Goal: Information Seeking & Learning: Learn about a topic

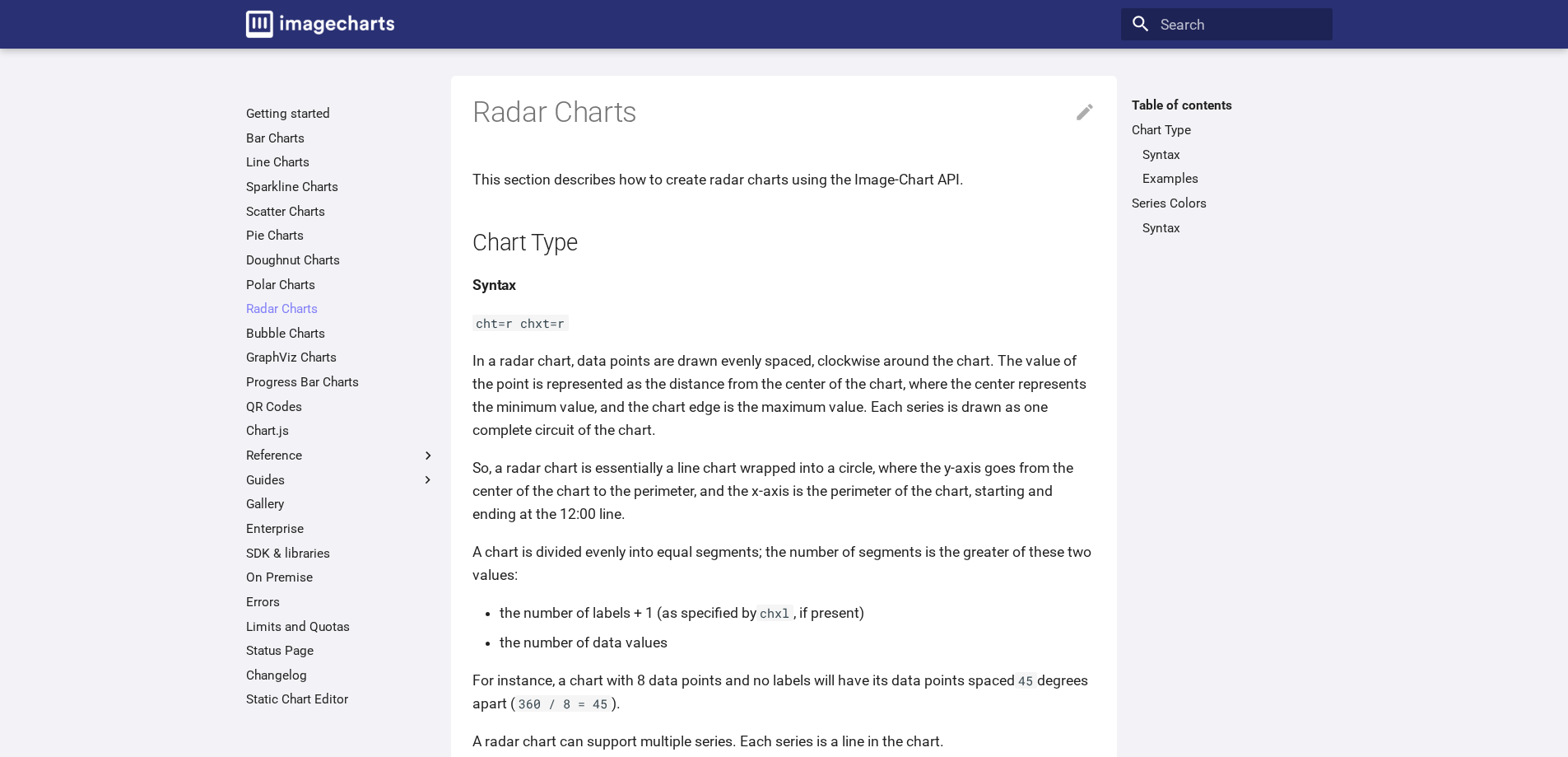
scroll to position [82, 0]
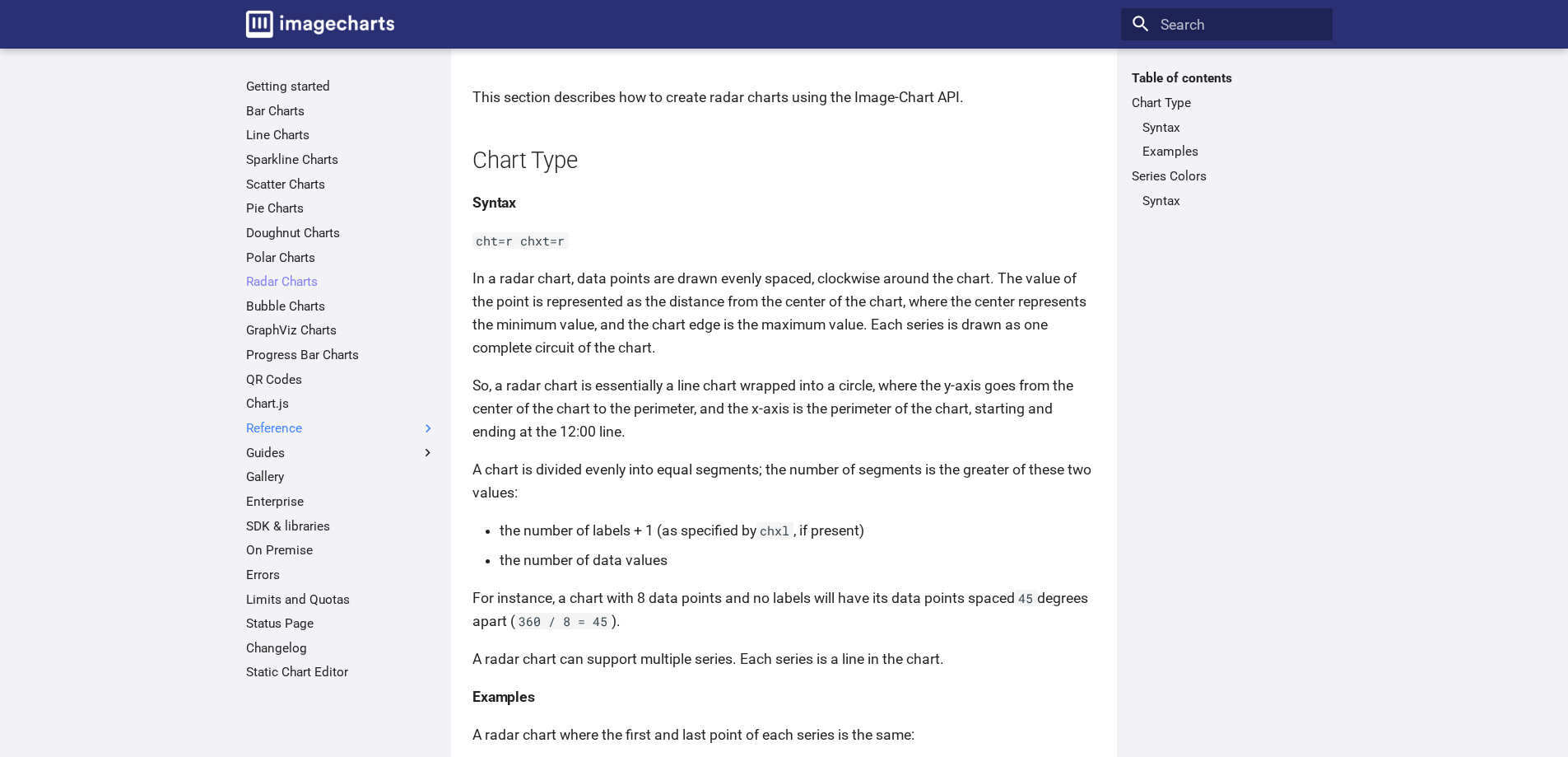
click at [274, 425] on label "Reference" at bounding box center [341, 428] width 190 height 16
click at [0, 0] on input "Reference" at bounding box center [0, 0] width 0 height 0
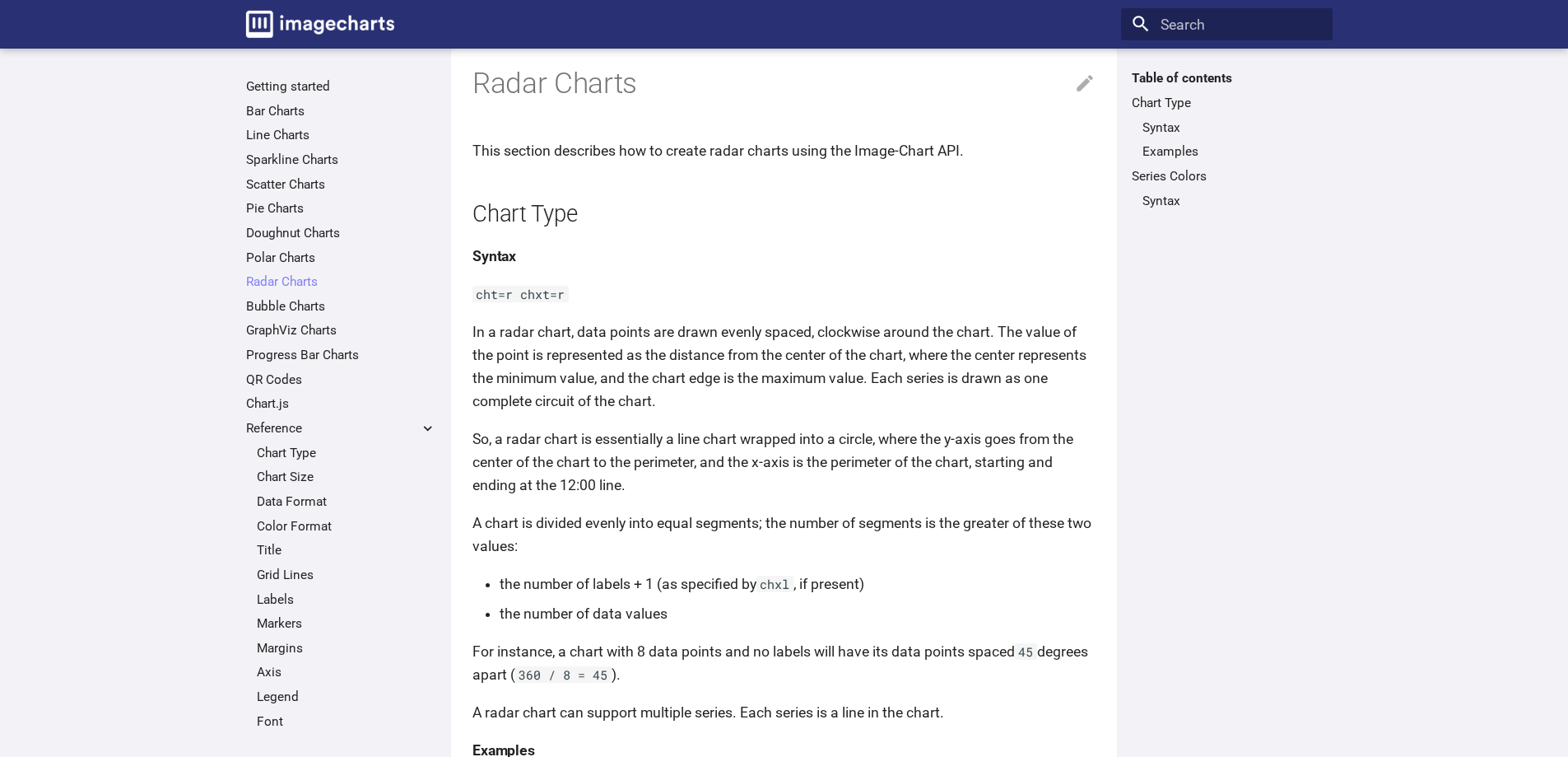
scroll to position [0, 0]
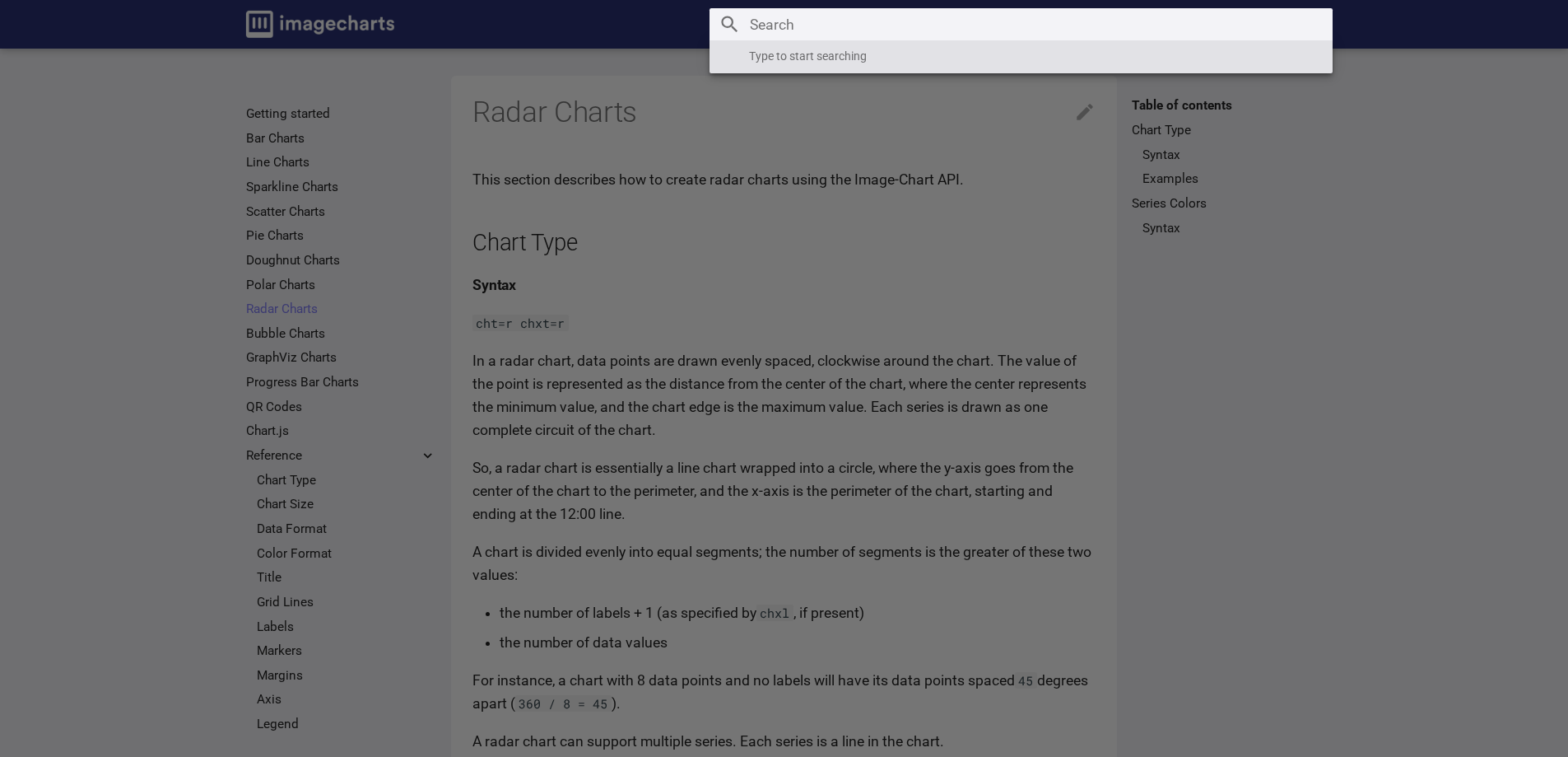
click at [1180, 25] on input "Search" at bounding box center [1020, 25] width 623 height 33
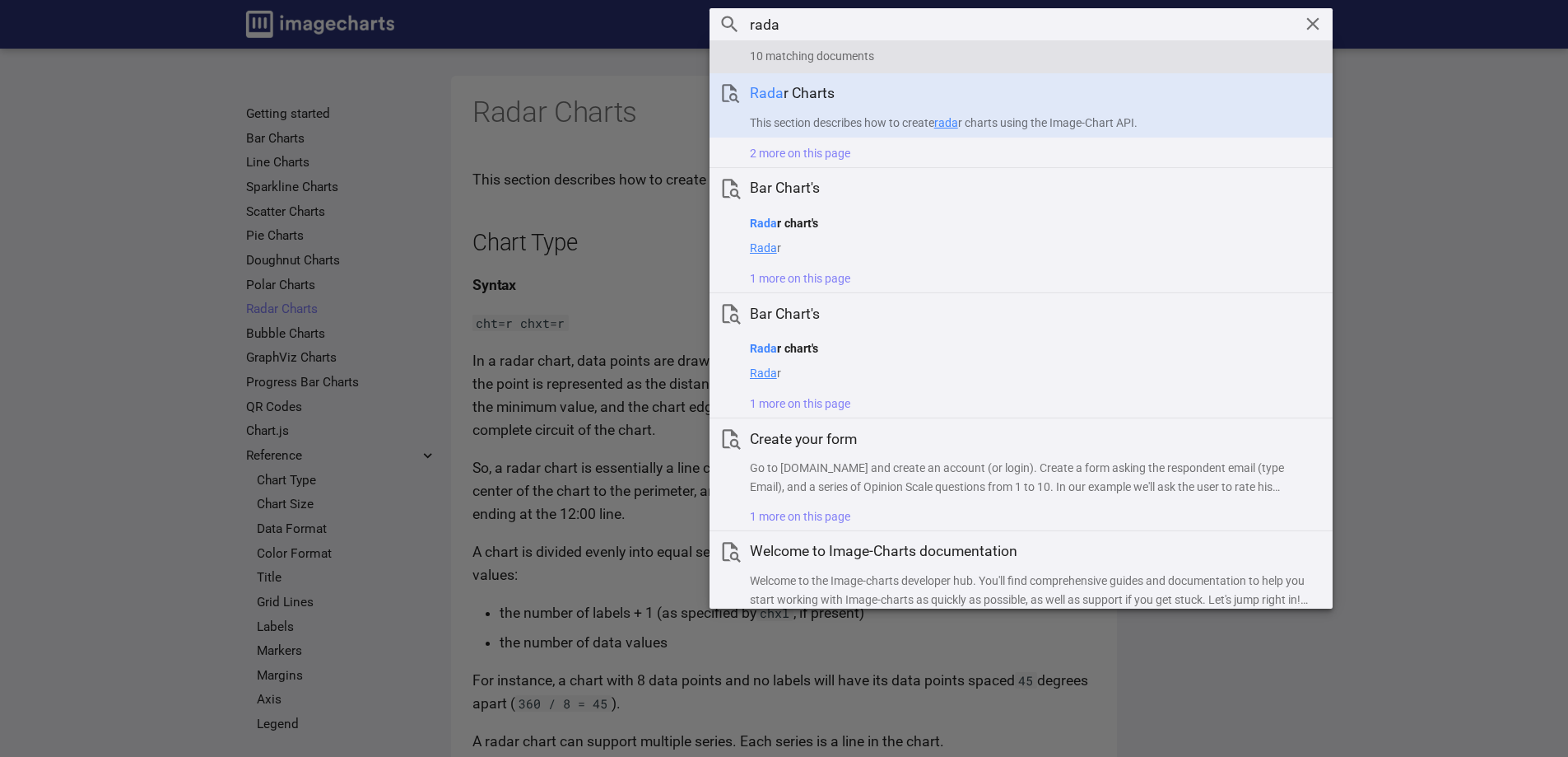
type input "rada"
click at [814, 98] on h1 "Rada r Charts" at bounding box center [1034, 93] width 569 height 21
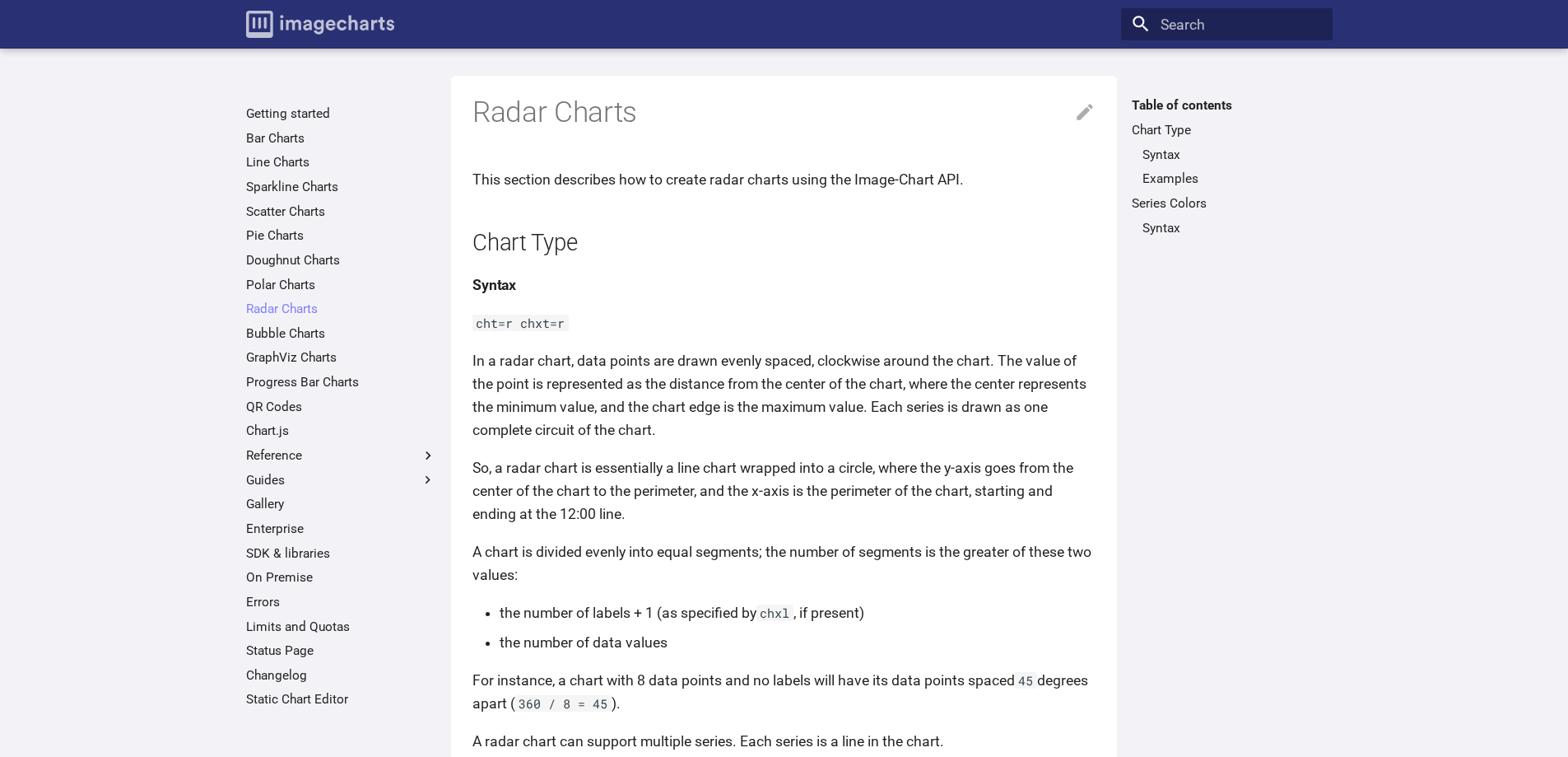
click at [332, 21] on img "Image-Charts documentation" at bounding box center [320, 24] width 148 height 27
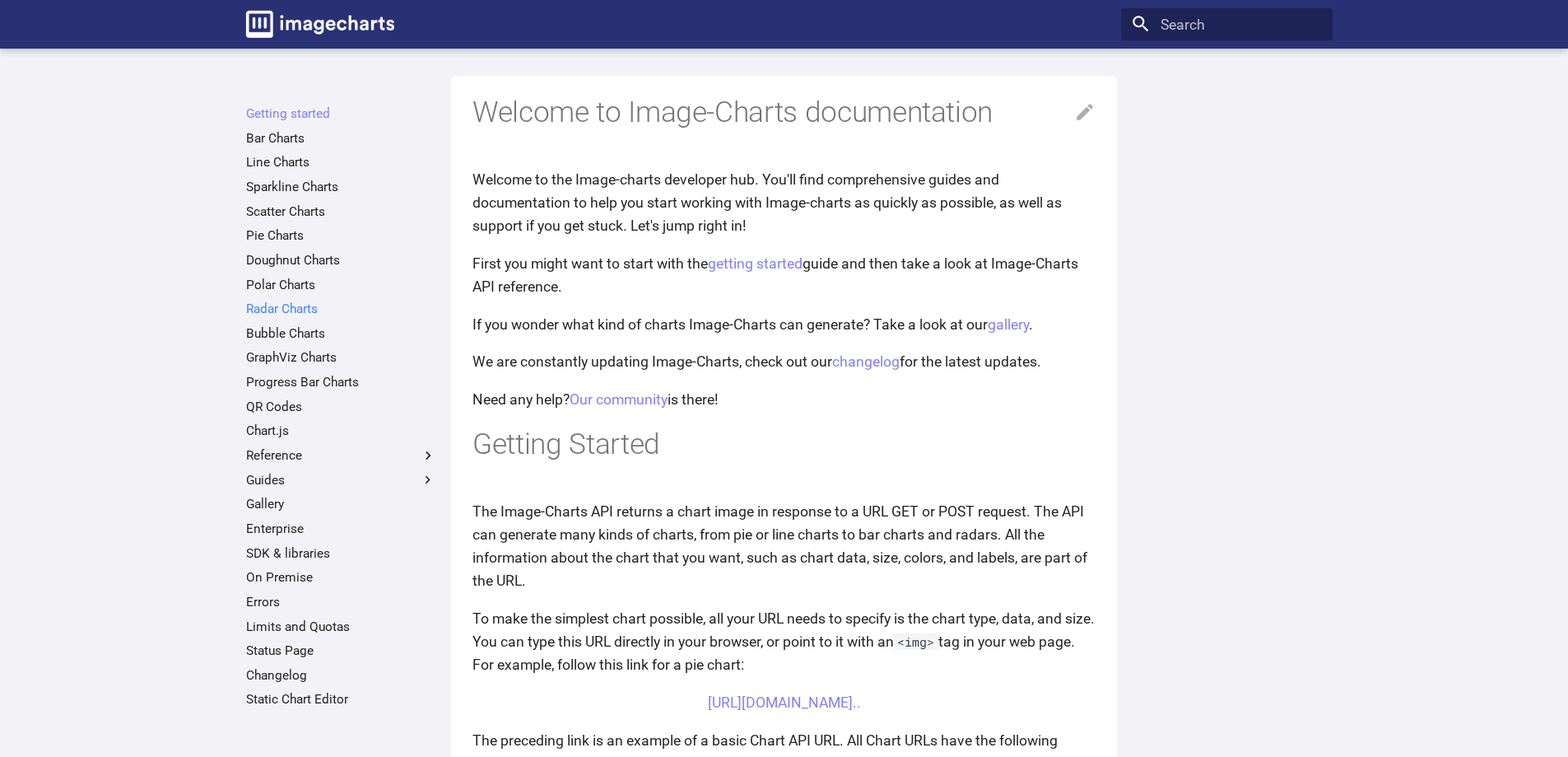
click at [263, 308] on link "Radar Charts" at bounding box center [341, 309] width 190 height 16
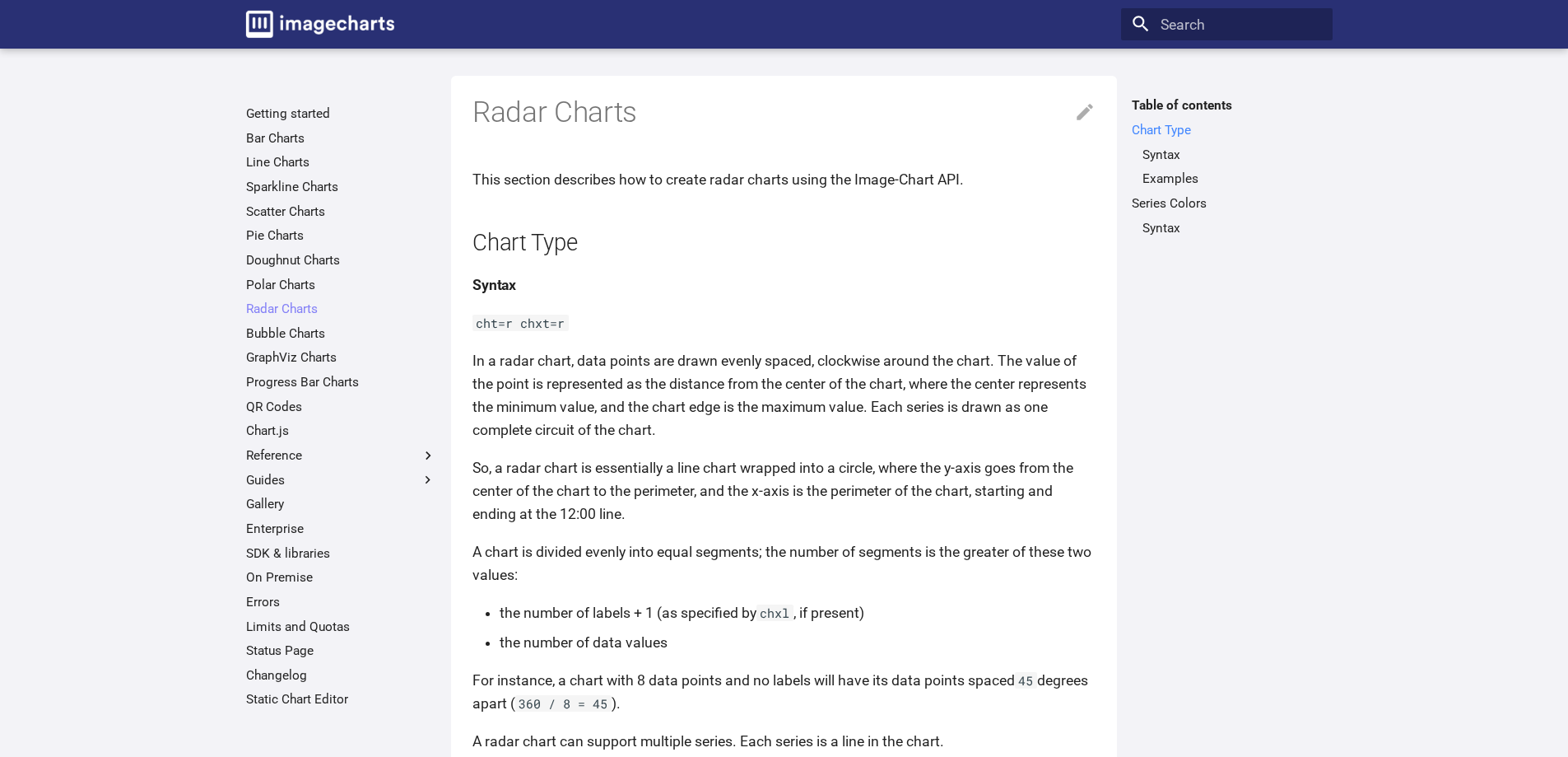
click at [1180, 126] on link "Chart Type" at bounding box center [1227, 129] width 190 height 16
